Goal: Information Seeking & Learning: Learn about a topic

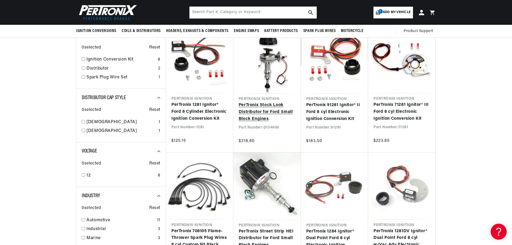
scroll to position [0, 162]
click at [256, 110] on link "PerTronix Stock Look Distributor for Ford Small Block Engines" at bounding box center [267, 112] width 57 height 21
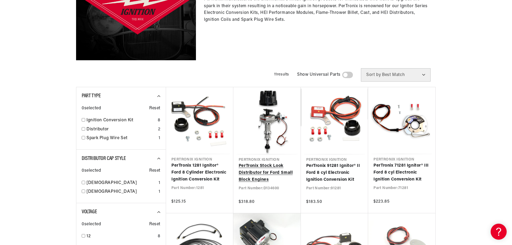
scroll to position [134, 0]
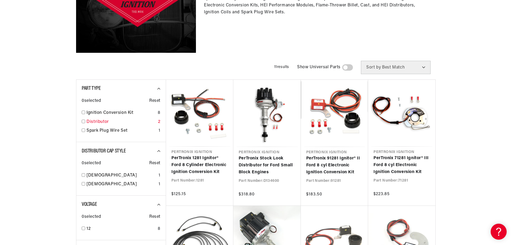
click at [84, 121] on input "checkbox" at bounding box center [83, 121] width 3 height 3
checkbox input "true"
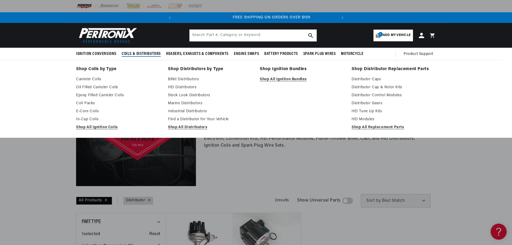
scroll to position [0, 162]
click at [143, 53] on span "Coils & Distributors" at bounding box center [141, 54] width 39 height 6
click at [191, 79] on link "Billet Distributors" at bounding box center [210, 79] width 84 height 6
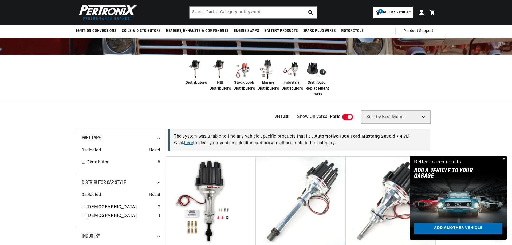
click at [196, 82] on span "Distributors" at bounding box center [196, 83] width 22 height 6
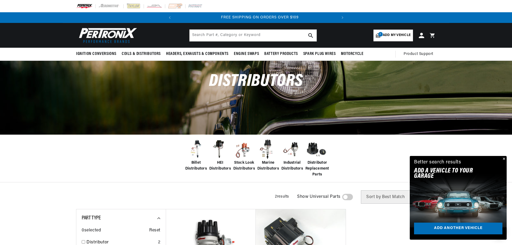
scroll to position [0, 162]
click at [195, 162] on span "Billet Distributors" at bounding box center [196, 166] width 22 height 12
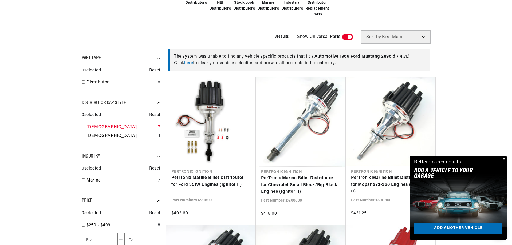
scroll to position [0, 162]
click at [83, 127] on input "checkbox" at bounding box center [83, 126] width 3 height 3
checkbox input "true"
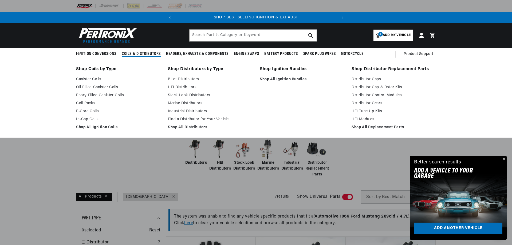
click at [144, 52] on span "Coils & Distributors" at bounding box center [141, 54] width 39 height 6
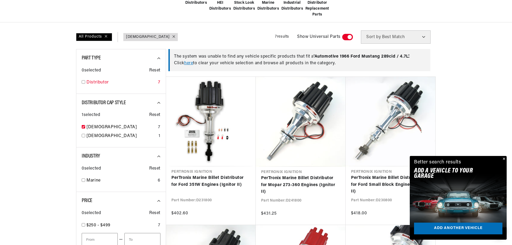
click at [83, 83] on input "checkbox" at bounding box center [83, 81] width 3 height 3
checkbox input "true"
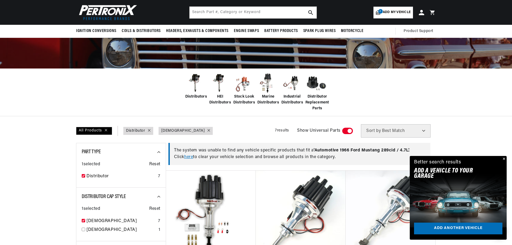
scroll to position [53, 0]
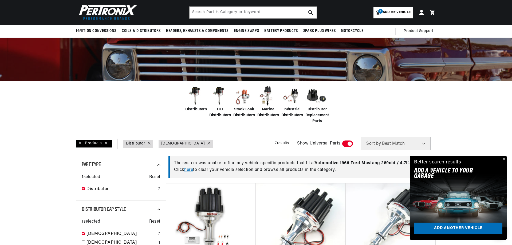
click at [290, 109] on span "Industrial Distributors" at bounding box center [292, 113] width 22 height 12
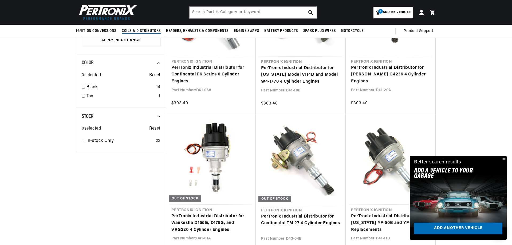
scroll to position [401, 0]
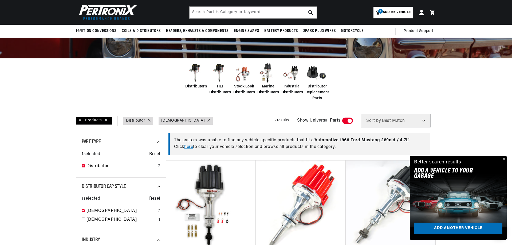
scroll to position [27, 0]
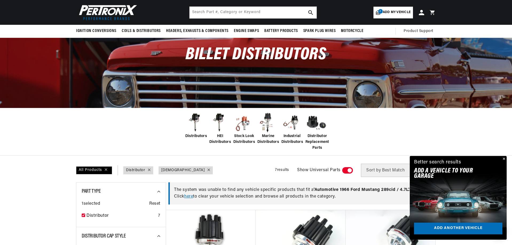
click at [243, 136] on span "Stock Look Distributors" at bounding box center [244, 140] width 22 height 12
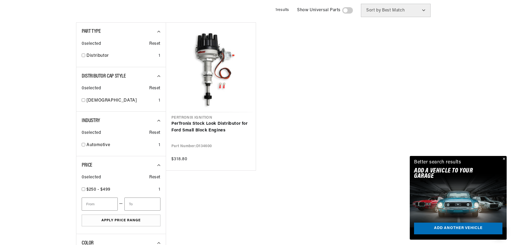
scroll to position [0, 162]
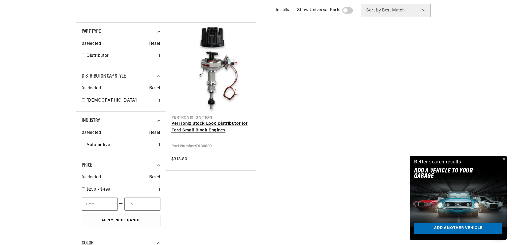
click at [197, 124] on link "PerTronix Stock Look Distributor for Ford Small Block Engines" at bounding box center [210, 128] width 79 height 14
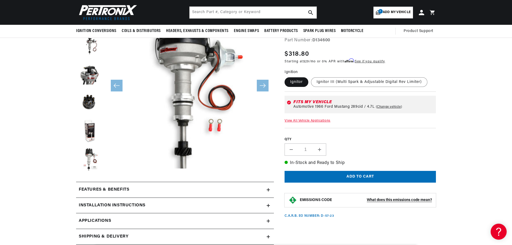
scroll to position [0, 162]
click at [220, 12] on input "text" at bounding box center [253, 13] width 127 height 12
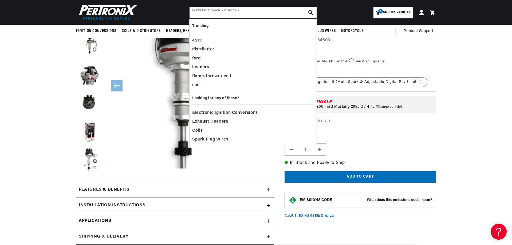
paste input "D130710"
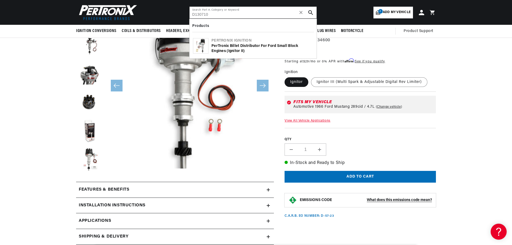
type input "D130710"
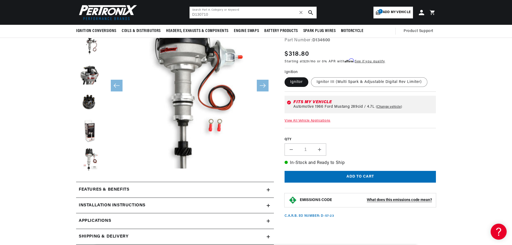
scroll to position [0, 0]
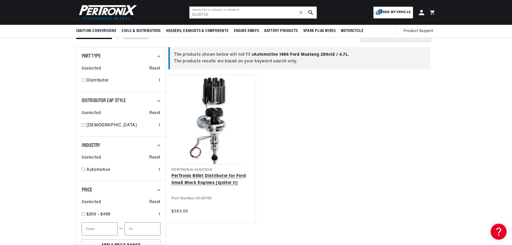
click at [214, 175] on link "PerTronix Billet Distributor for Ford Small Block Engines (Ignitor II)" at bounding box center [210, 180] width 79 height 14
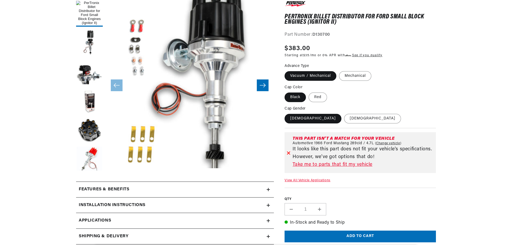
scroll to position [214, 0]
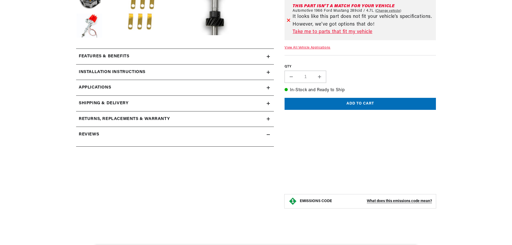
click at [267, 86] on icon at bounding box center [268, 87] width 3 height 3
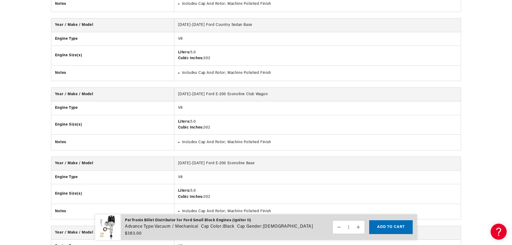
scroll to position [938, 0]
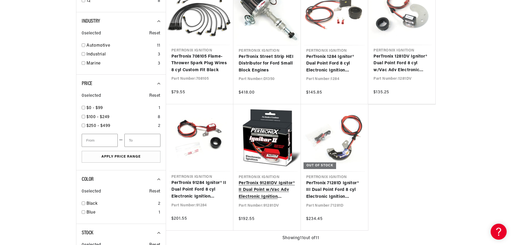
scroll to position [374, 0]
